Goal: Task Accomplishment & Management: Manage account settings

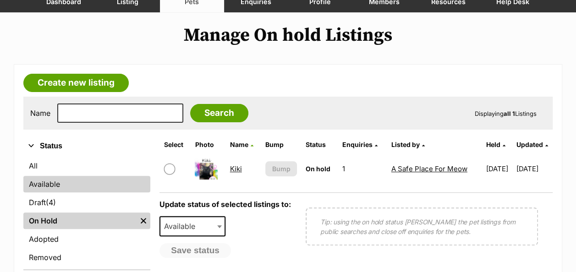
click at [36, 189] on link "Available" at bounding box center [86, 184] width 127 height 17
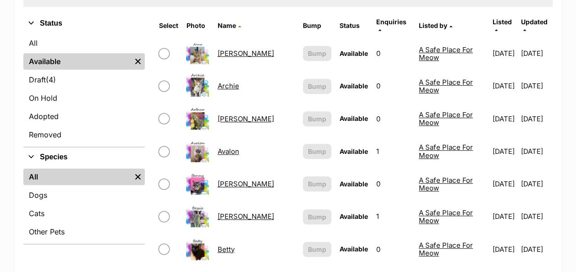
scroll to position [229, 0]
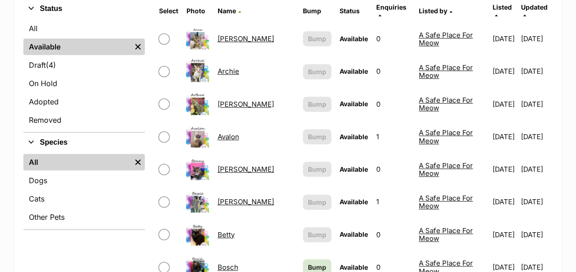
click at [229, 198] on link "Bessie" at bounding box center [245, 202] width 56 height 9
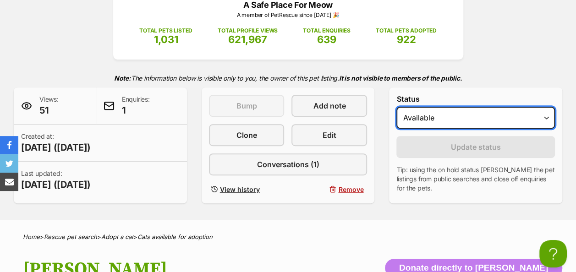
click at [545, 118] on select "Draft - not available as listing has enquires Available On hold Adopted" at bounding box center [476, 118] width 159 height 22
select select "rehomed"
click at [397, 107] on select "Draft - not available as listing has enquires Available On hold Adopted" at bounding box center [476, 118] width 159 height 22
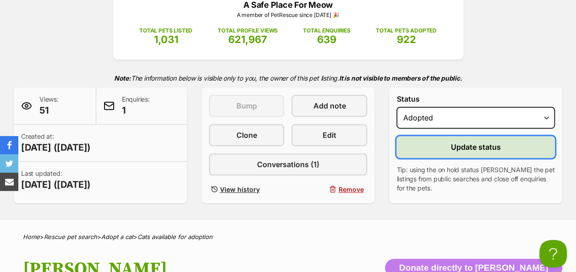
click at [427, 149] on button "Update status" at bounding box center [476, 147] width 159 height 22
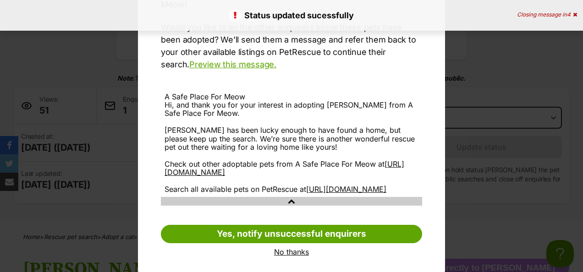
scroll to position [129, 0]
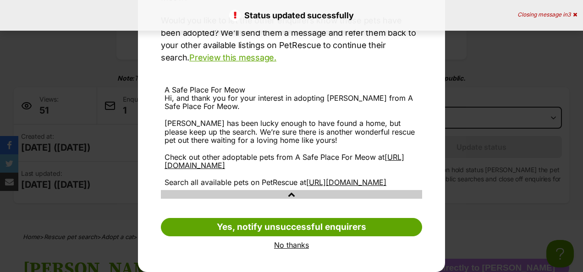
click at [290, 246] on link "No thanks" at bounding box center [291, 245] width 261 height 8
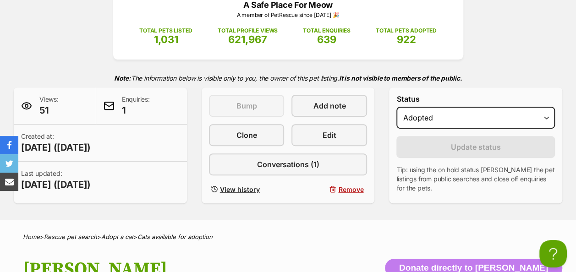
scroll to position [0, 0]
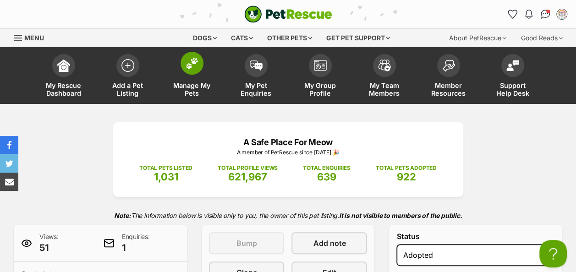
click at [189, 64] on img at bounding box center [192, 63] width 13 height 12
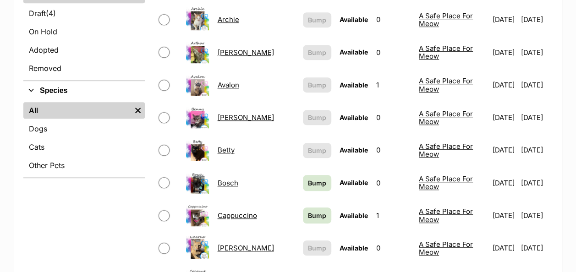
scroll to position [321, 0]
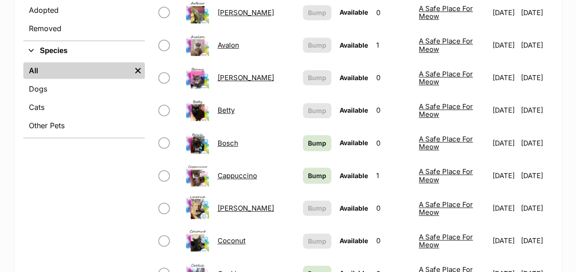
click at [233, 139] on link "Bosch" at bounding box center [227, 143] width 21 height 9
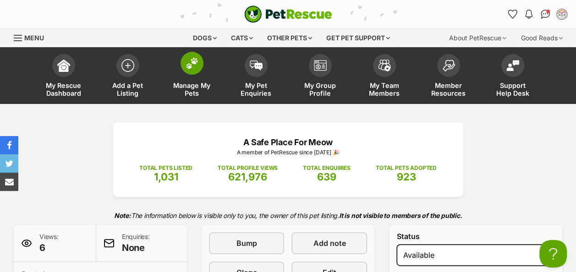
click at [193, 65] on img at bounding box center [192, 63] width 13 height 12
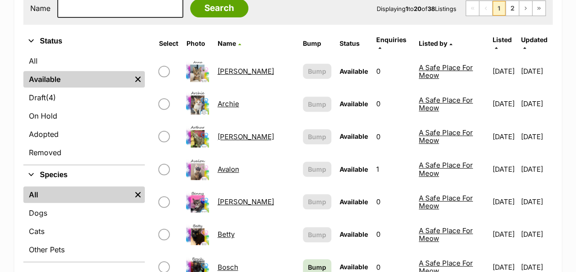
scroll to position [275, 0]
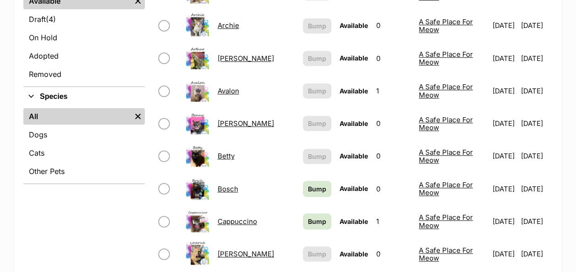
click at [240, 217] on link "Cappuccino" at bounding box center [236, 221] width 39 height 9
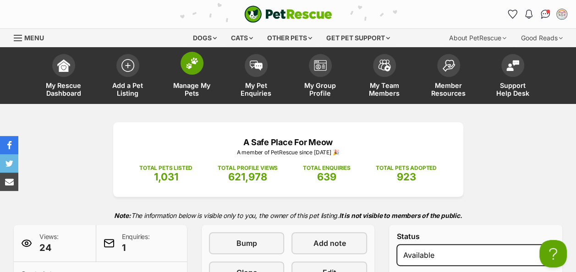
click at [189, 62] on img at bounding box center [192, 63] width 13 height 12
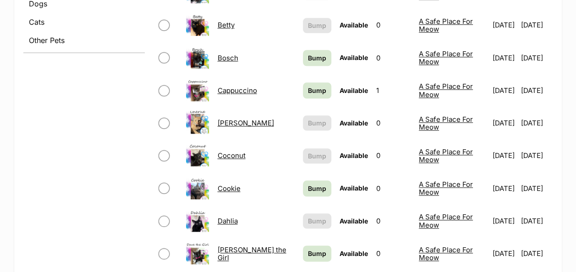
scroll to position [413, 0]
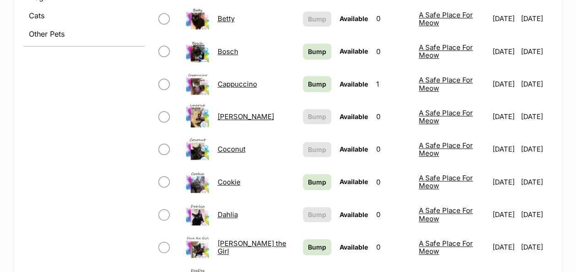
click at [236, 239] on link "[PERSON_NAME] the Girl" at bounding box center [251, 247] width 69 height 17
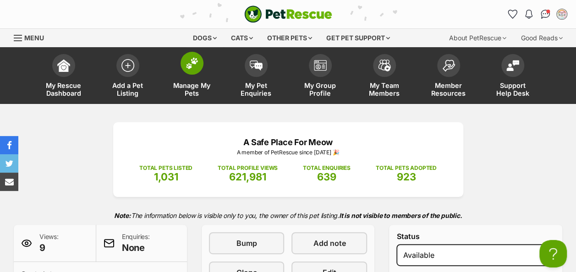
click at [183, 65] on span at bounding box center [192, 63] width 23 height 23
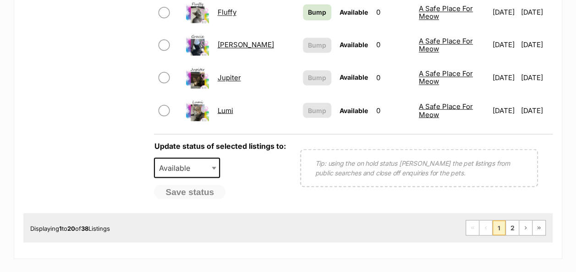
scroll to position [779, 0]
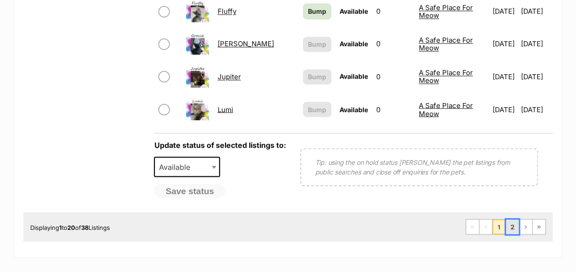
click at [517, 220] on link "2" at bounding box center [512, 227] width 13 height 15
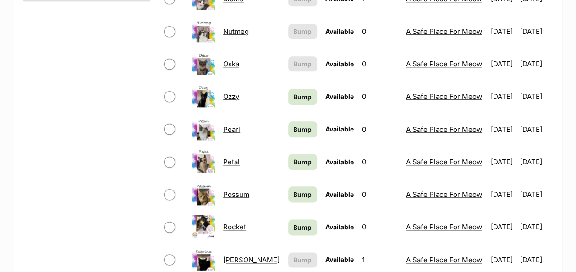
scroll to position [458, 0]
click at [236, 226] on link "Rocket" at bounding box center [234, 226] width 23 height 9
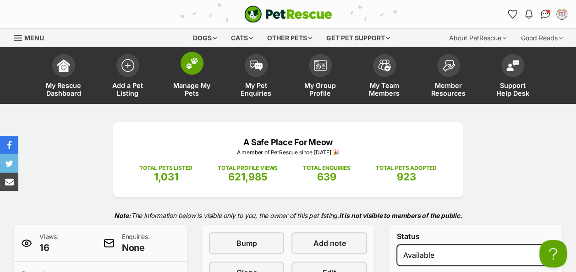
click at [188, 63] on img at bounding box center [192, 63] width 13 height 12
